Goal: Task Accomplishment & Management: Manage account settings

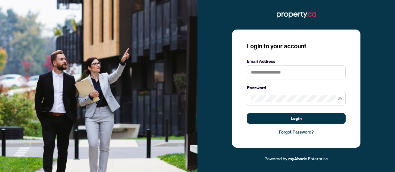
click at [317, 58] on div "Login to your account Email Address Password Login Forgot Password?" at bounding box center [296, 89] width 128 height 118
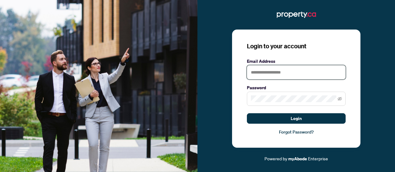
click at [317, 71] on input "text" at bounding box center [296, 72] width 99 height 14
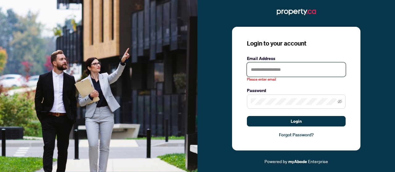
type input "**********"
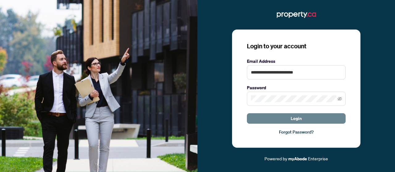
click at [311, 121] on button "Login" at bounding box center [296, 118] width 99 height 10
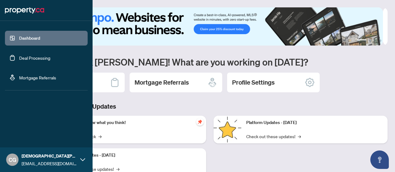
click at [19, 59] on link "Deal Processing" at bounding box center [34, 58] width 31 height 6
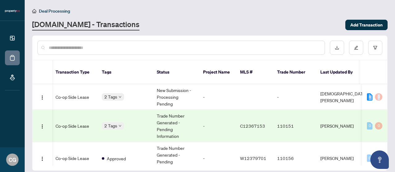
scroll to position [0, 153]
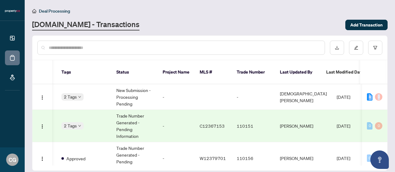
drag, startPoint x: 385, startPoint y: 91, endPoint x: 386, endPoint y: 98, distance: 6.7
click at [386, 98] on div "[STREET_ADDRESS] Co-op Side Lease 2 Tags New Submission - Processing Pending - …" at bounding box center [209, 124] width 354 height 81
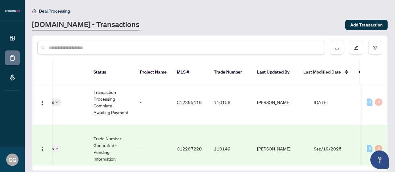
scroll to position [196, 176]
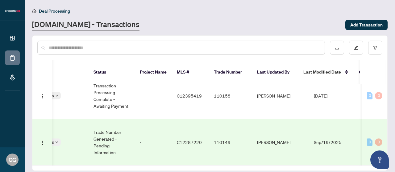
drag, startPoint x: 327, startPoint y: 157, endPoint x: 252, endPoint y: 170, distance: 76.0
click at [252, 170] on main "Deal Processing [DOMAIN_NAME] - Transactions Add Transaction Ticket Number Prop…" at bounding box center [210, 86] width 370 height 172
drag, startPoint x: 295, startPoint y: 158, endPoint x: 145, endPoint y: 184, distance: 151.4
click at [145, 172] on html "Dashboard Deal Processing Mortgage Referrals CG [PERSON_NAME] [EMAIL_ADDRESS][D…" at bounding box center [197, 86] width 395 height 172
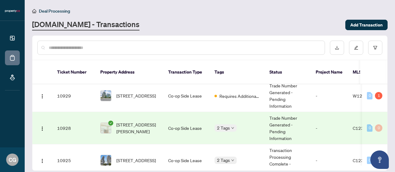
scroll to position [94, 0]
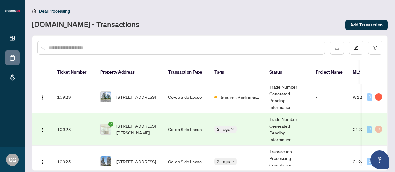
click at [168, 120] on td "Co-op Side Lease" at bounding box center [186, 129] width 46 height 32
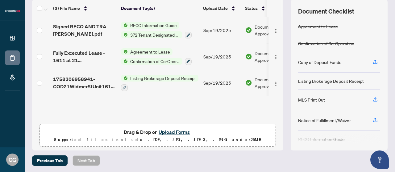
scroll to position [63, 0]
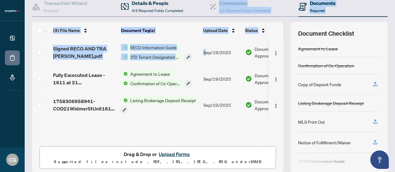
drag, startPoint x: 205, startPoint y: 61, endPoint x: 197, endPoint y: 8, distance: 53.1
click at [197, 8] on div "Transaction Wizard Required Details & People 4/4 Required Fields Completed Comm…" at bounding box center [209, 85] width 355 height 176
click at [175, 29] on th "Document Tag(s)" at bounding box center [159, 30] width 82 height 17
